Goal: Transaction & Acquisition: Purchase product/service

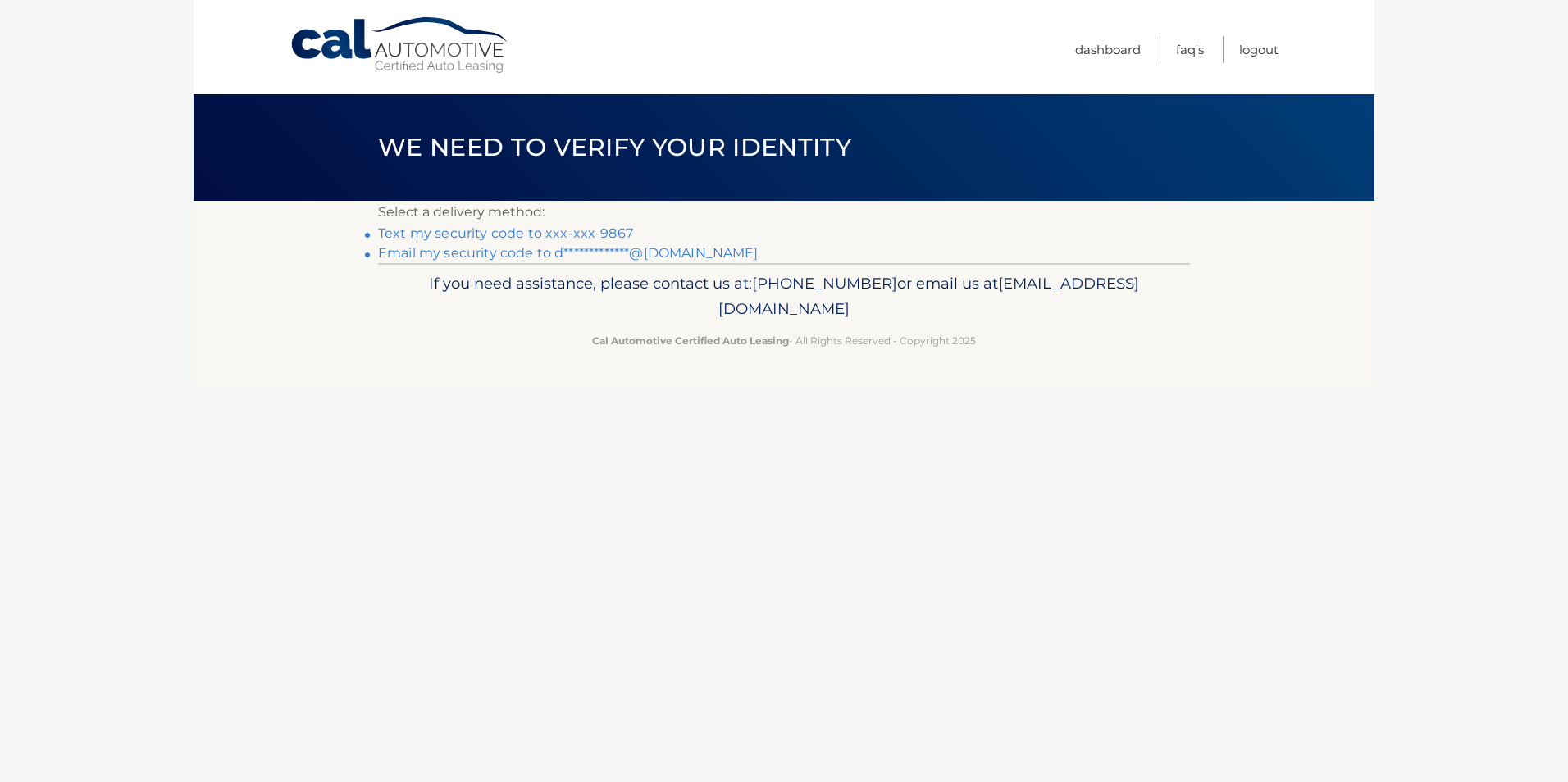
click at [452, 230] on link "Text my security code to xxx-xxx-9867" at bounding box center [506, 233] width 255 height 16
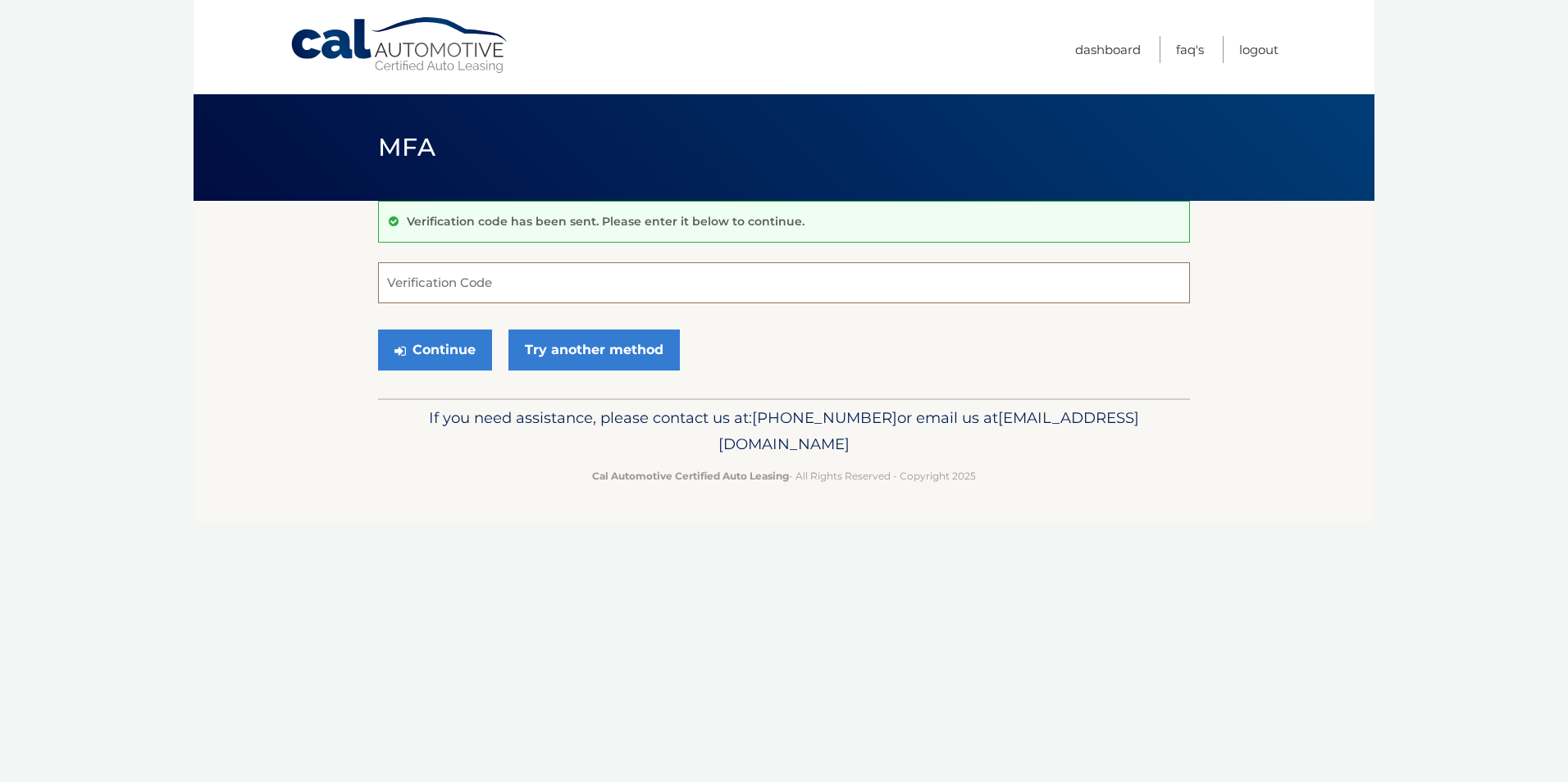
click at [502, 278] on input "Verification Code" at bounding box center [784, 282] width 812 height 41
type input "565224"
click at [444, 346] on button "Continue" at bounding box center [435, 350] width 114 height 41
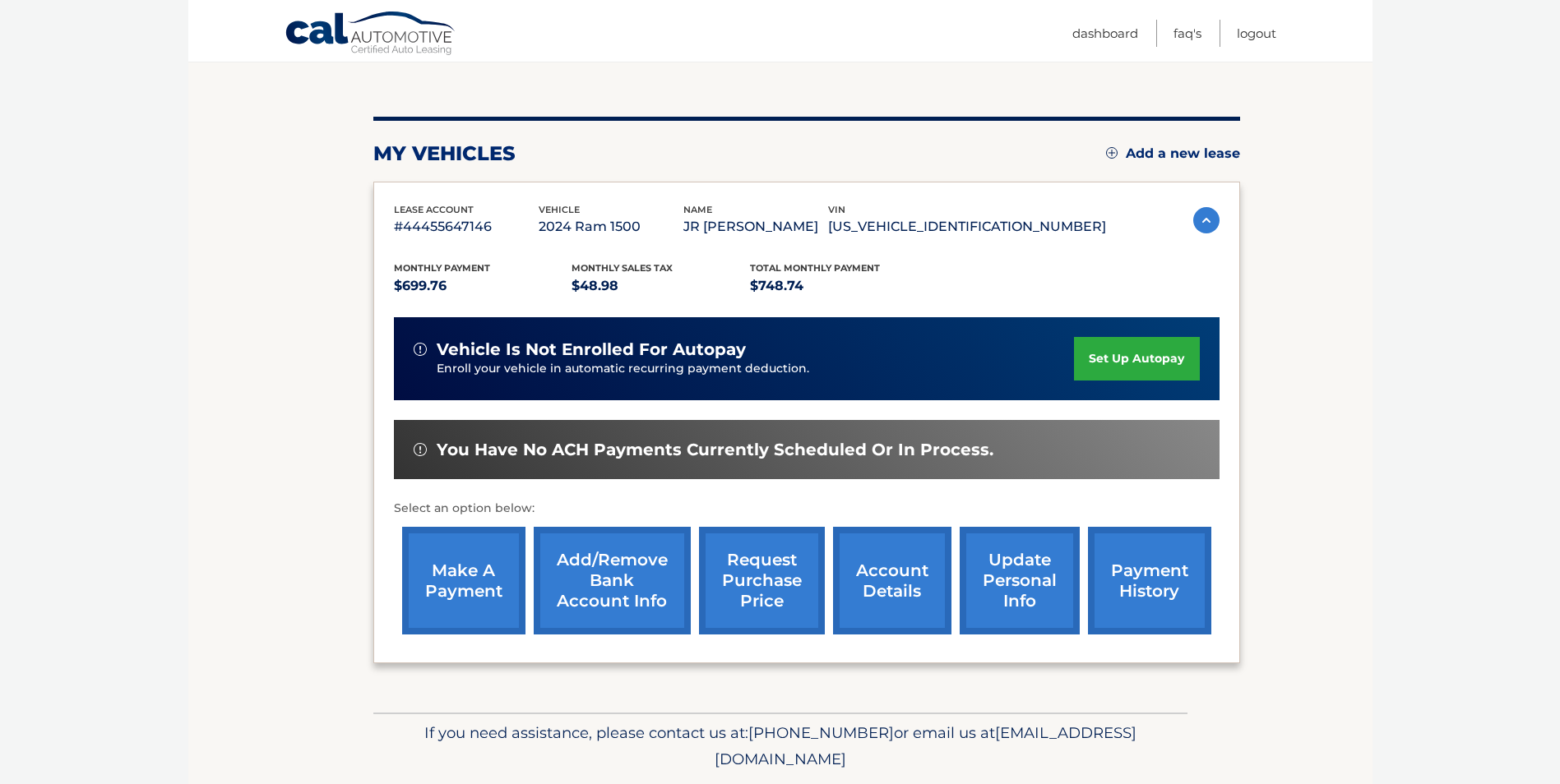
scroll to position [130, 0]
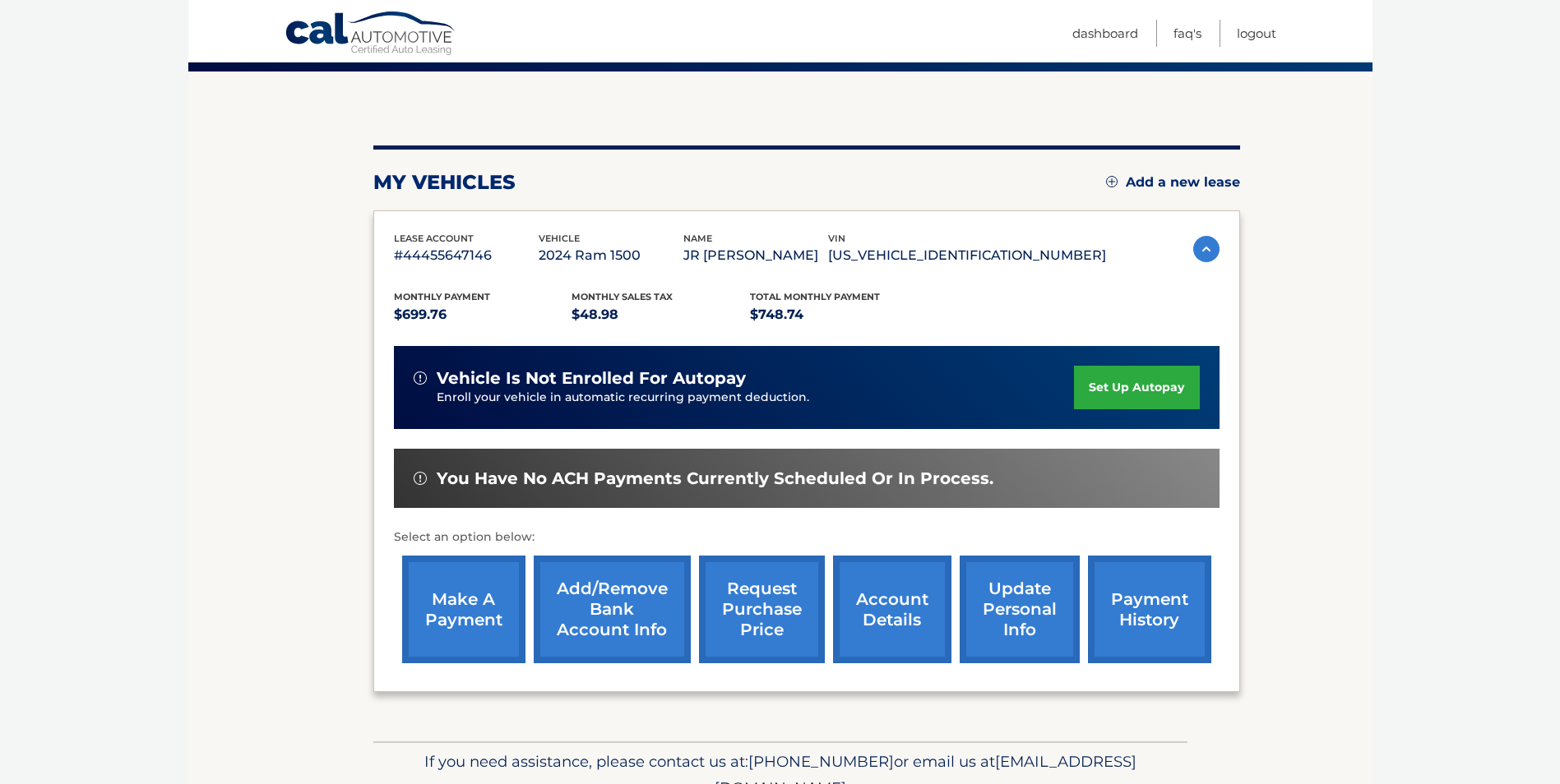
click at [449, 603] on link "make a payment" at bounding box center [463, 609] width 124 height 108
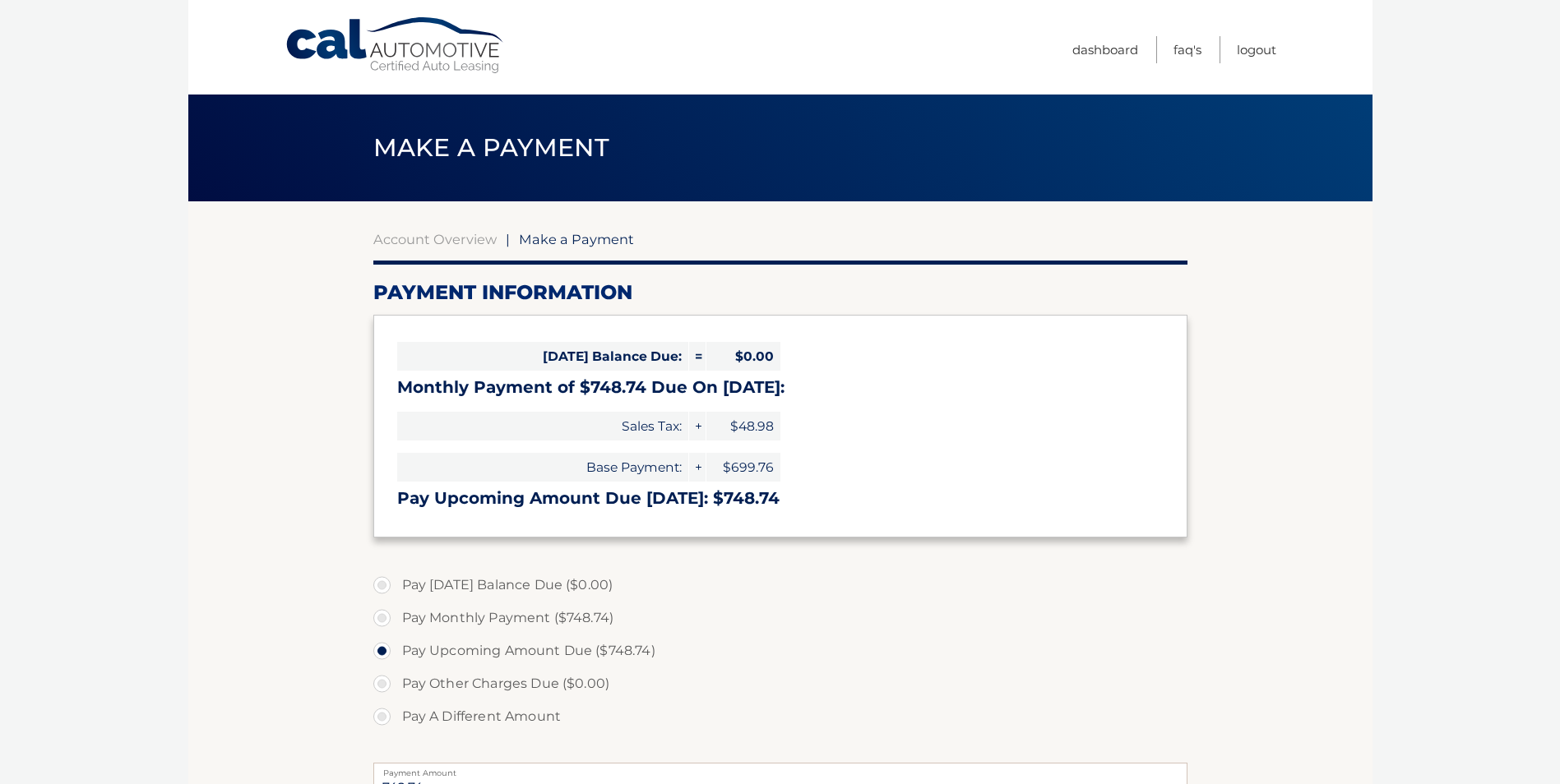
select select "MWRlYTZhZDQtOWZmZS00NzExLThiNmItNWJkMmFlODBhMWJl"
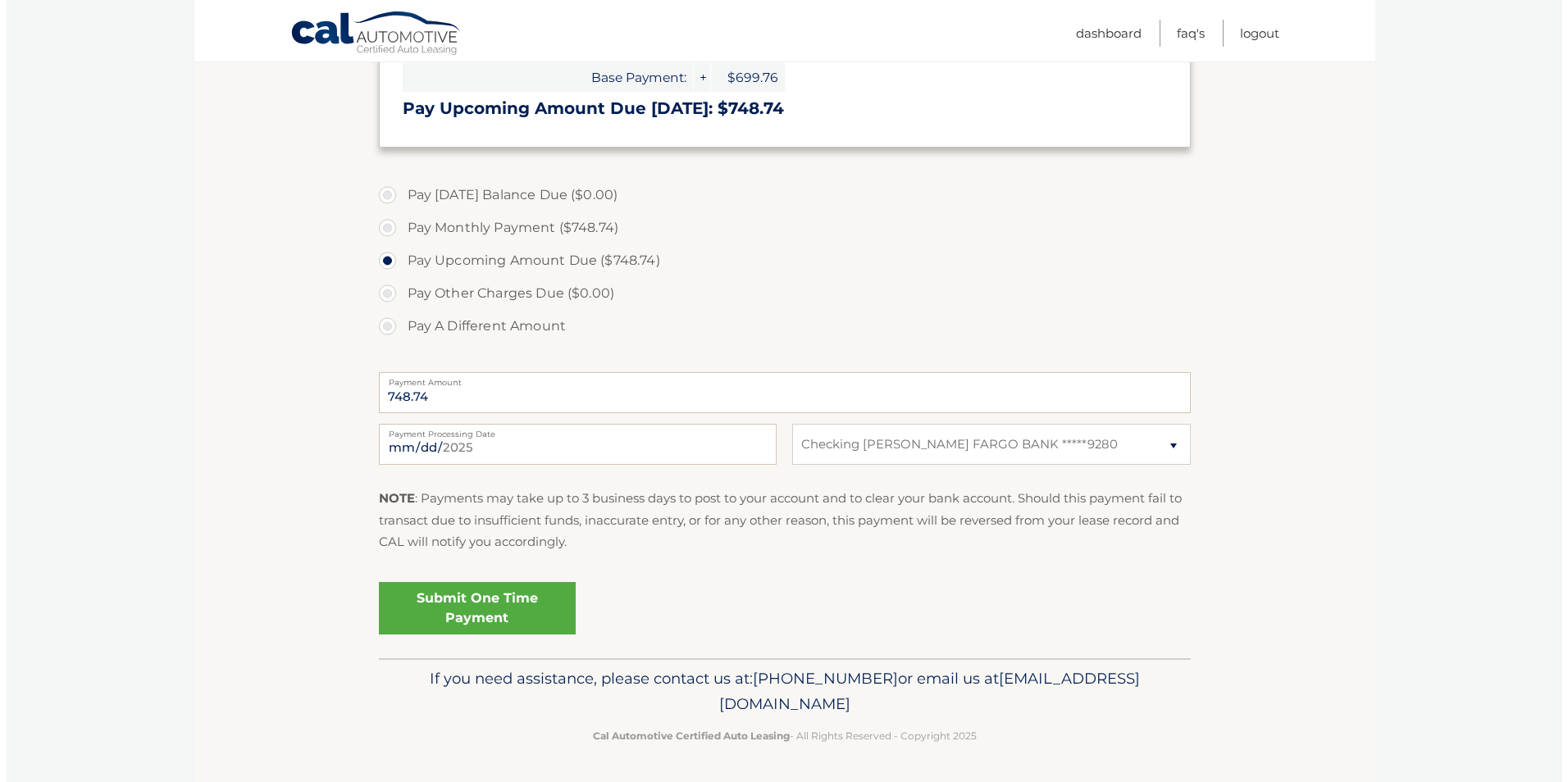
scroll to position [389, 0]
click at [485, 603] on link "Submit One Time Payment" at bounding box center [471, 607] width 197 height 52
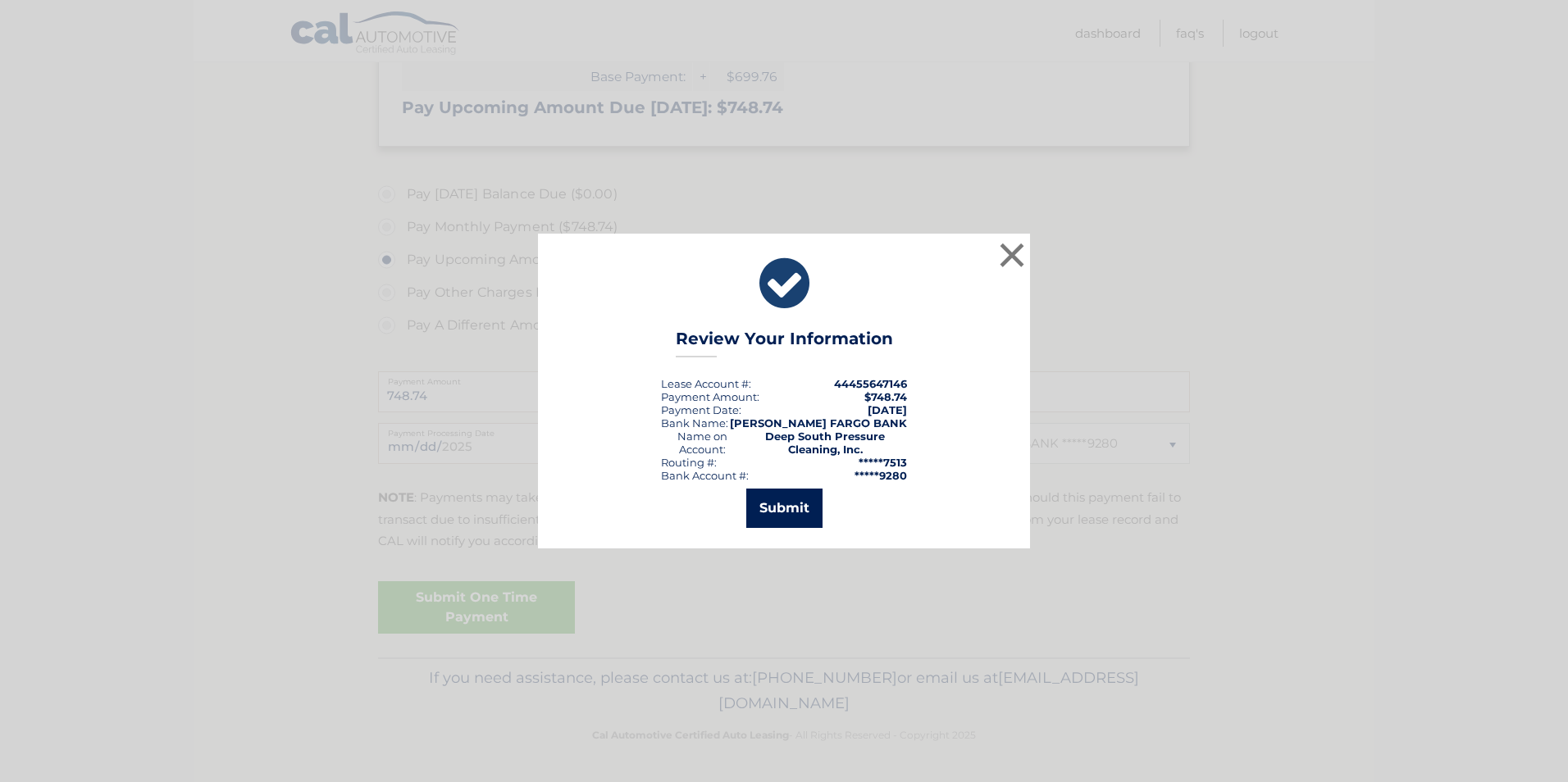
click at [789, 505] on button "Submit" at bounding box center [784, 508] width 77 height 40
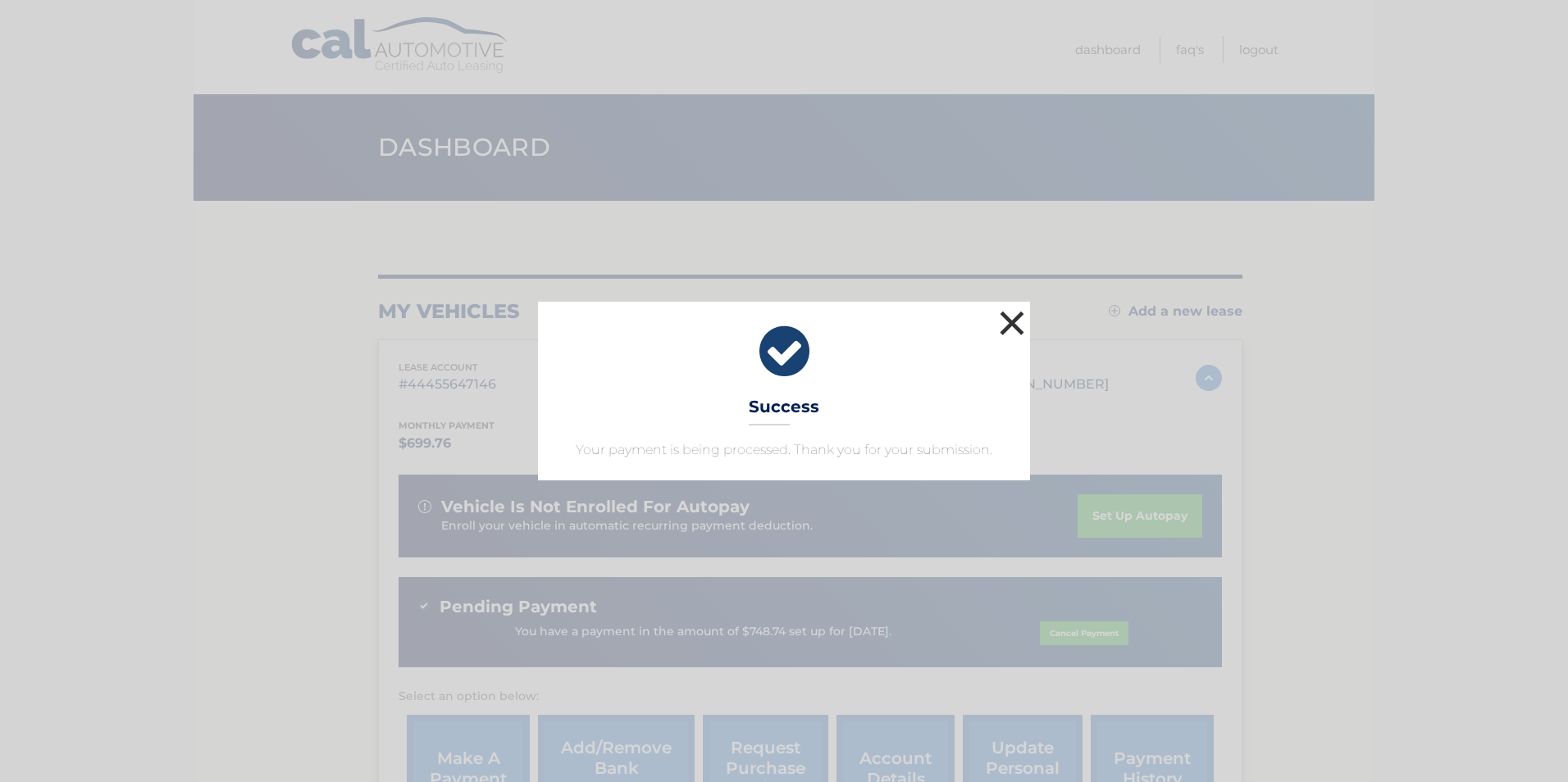
click at [1016, 319] on button "×" at bounding box center [1012, 323] width 33 height 33
